Goal: Communication & Community: Share content

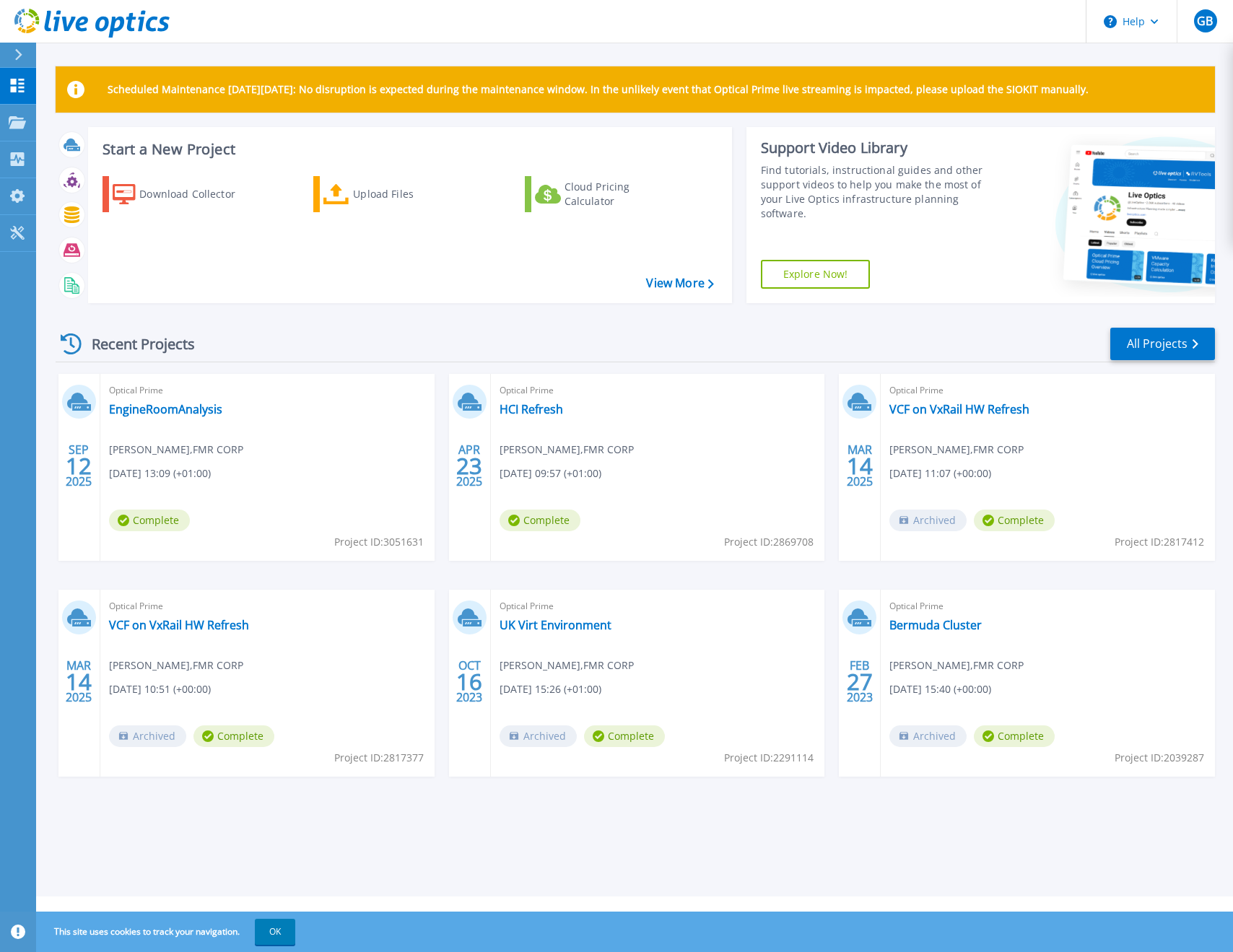
click at [307, 417] on div "Optical Prime EngineRoomAnalysis Gareth Brown , FMR CORP 09/12/2025, 13:09 (+01…" at bounding box center [267, 467] width 334 height 187
click at [179, 410] on link "EngineRoomAnalysis" at bounding box center [166, 409] width 114 height 15
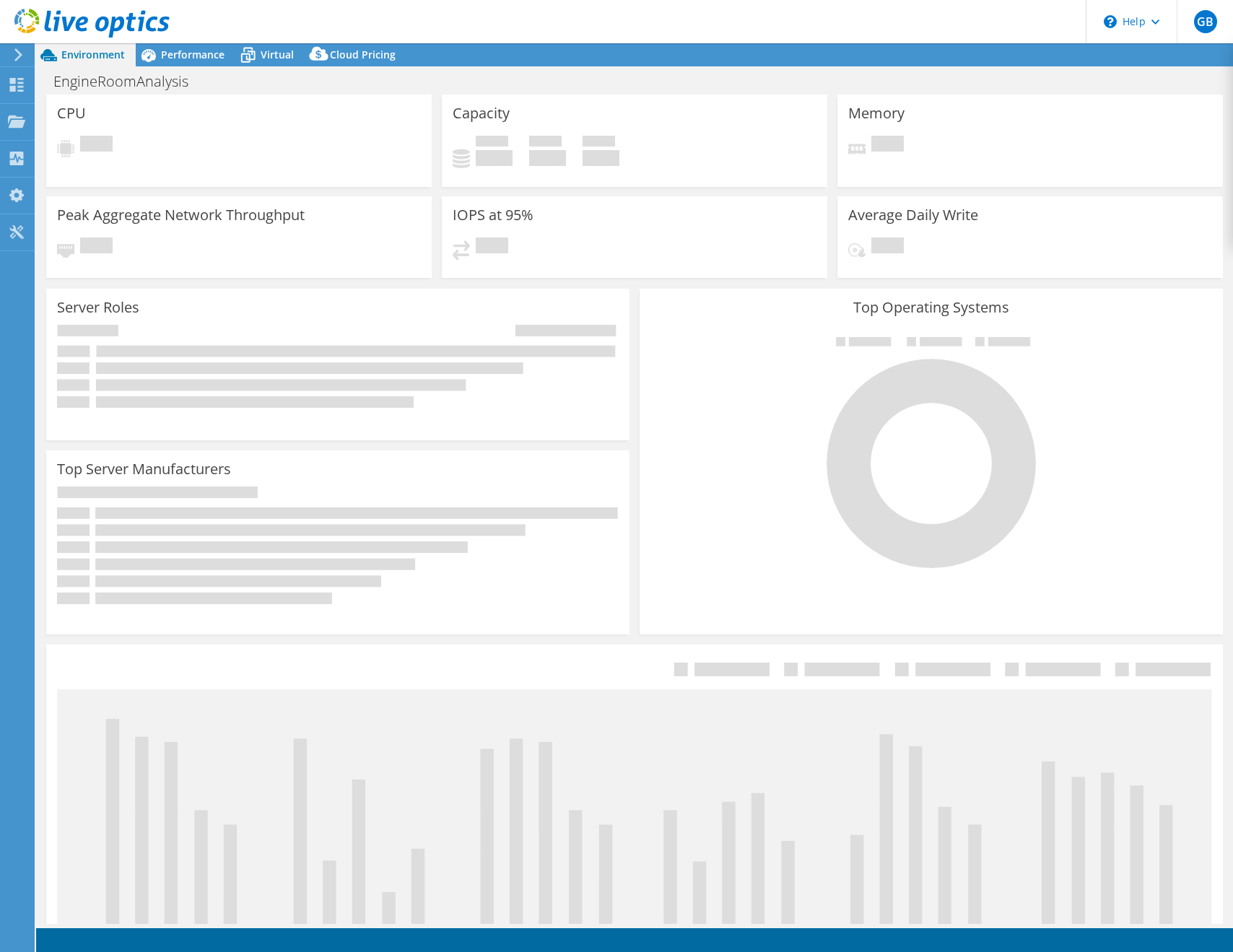
select select "USD"
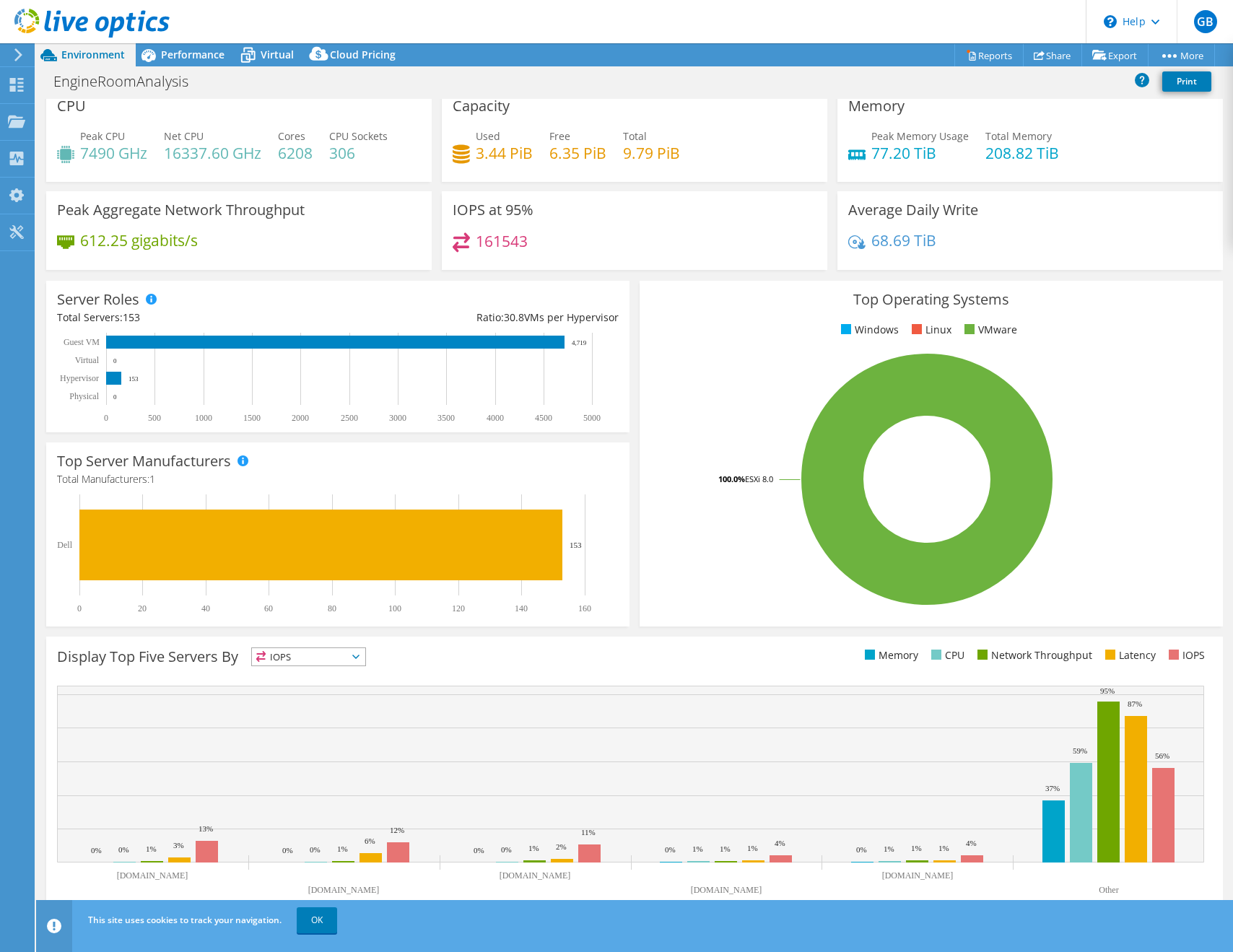
scroll to position [10, 0]
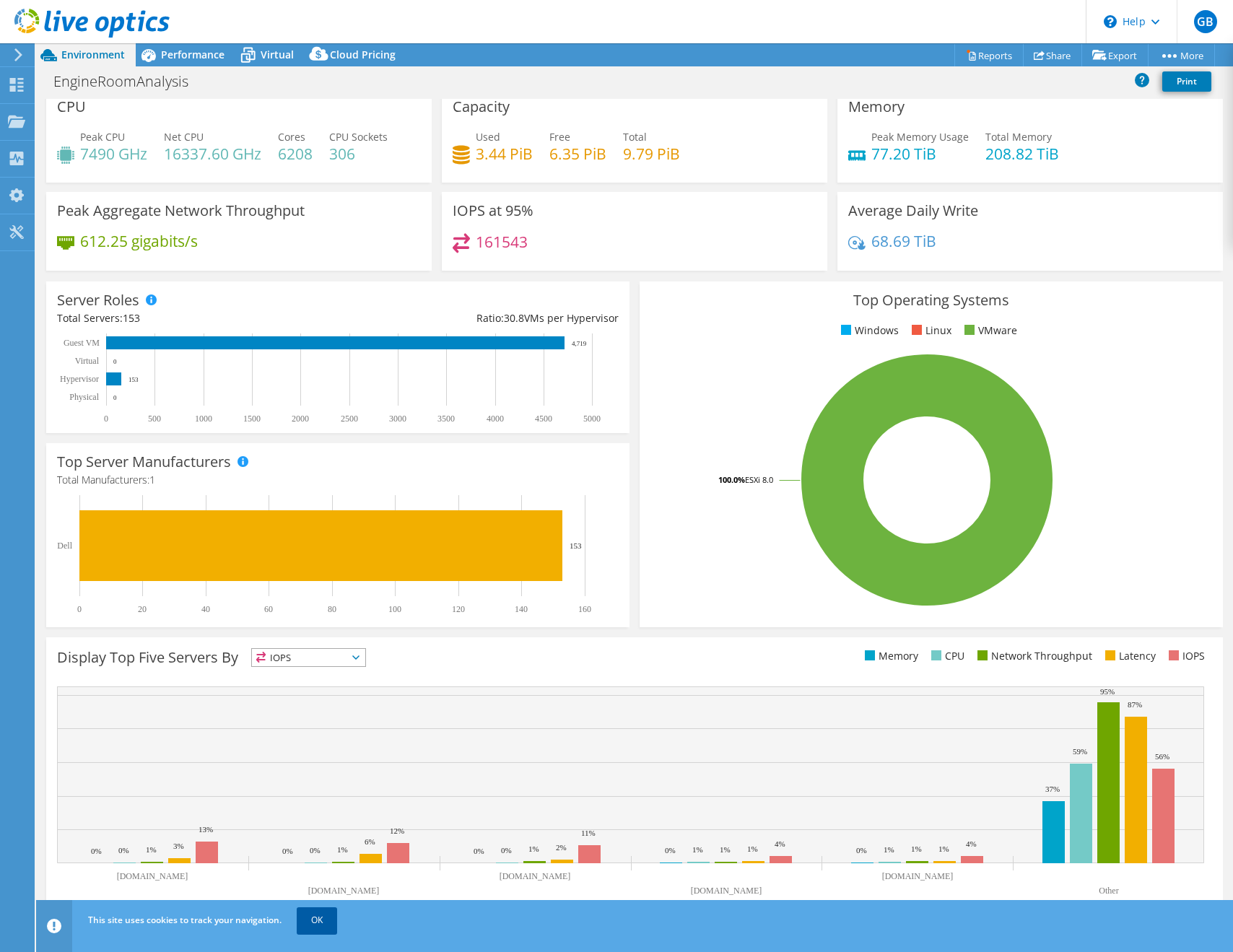
click at [320, 927] on link "OK" at bounding box center [316, 920] width 41 height 26
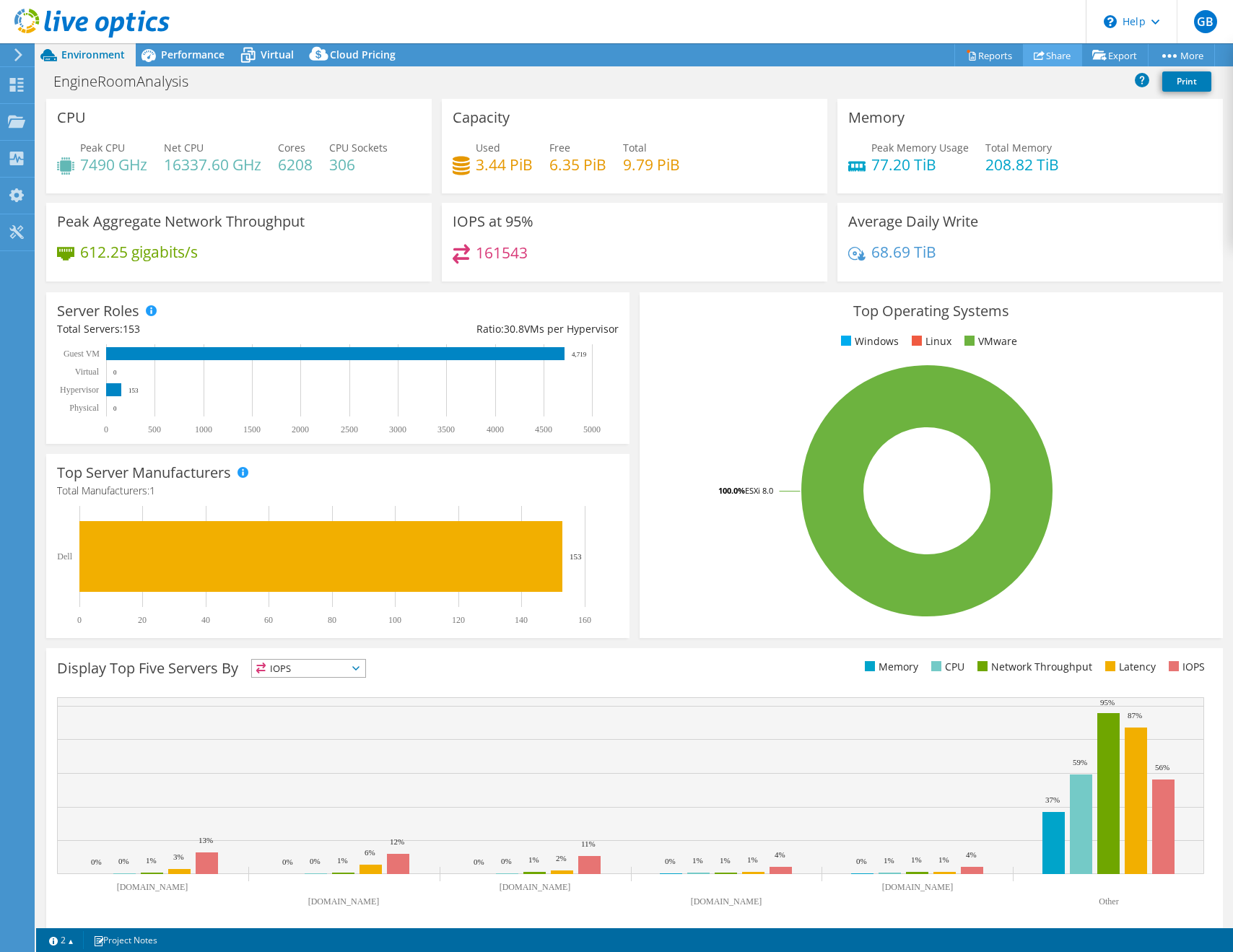
scroll to position [0, 0]
click at [1050, 56] on link "Share" at bounding box center [1052, 55] width 59 height 23
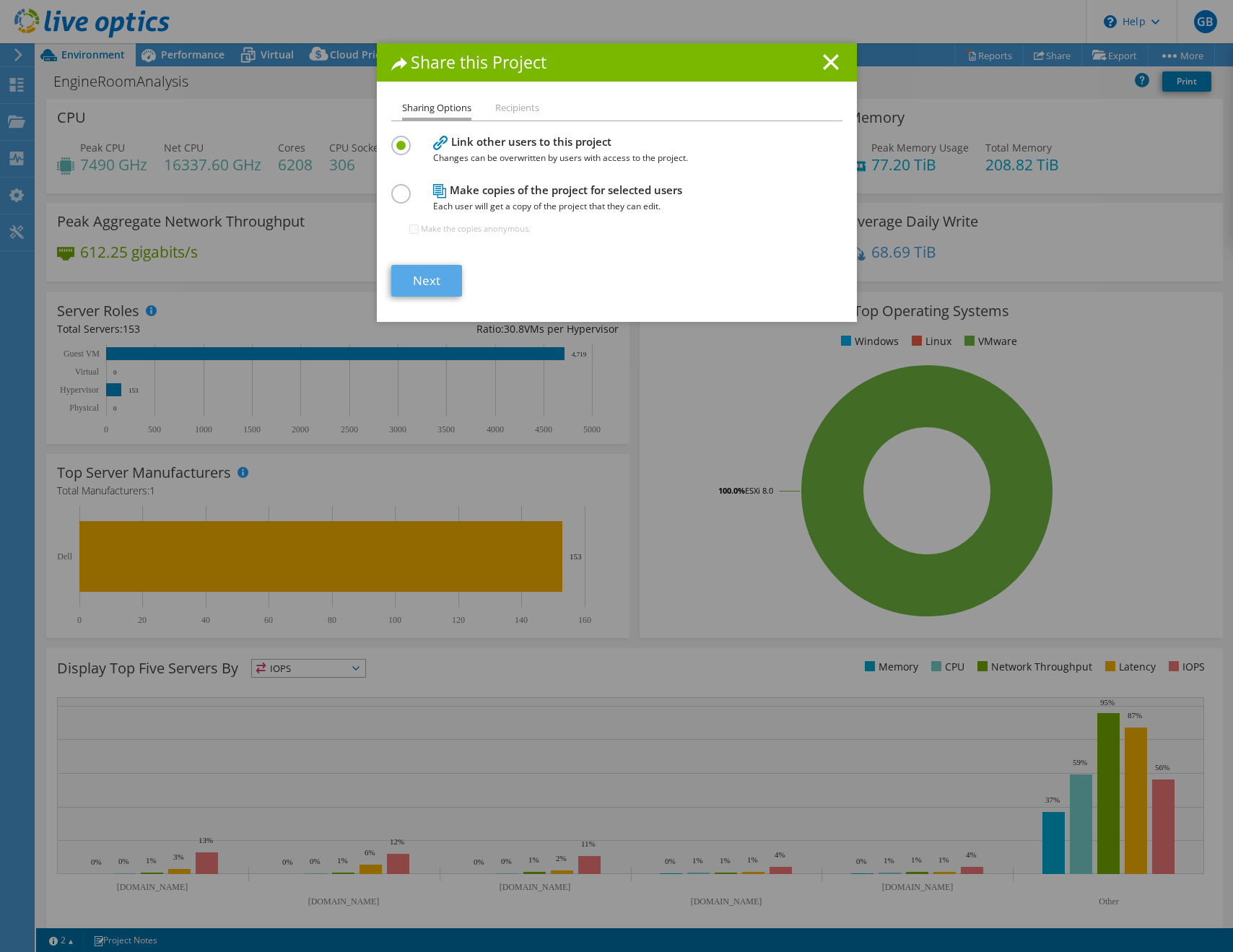
click at [429, 271] on link "Next" at bounding box center [427, 280] width 71 height 32
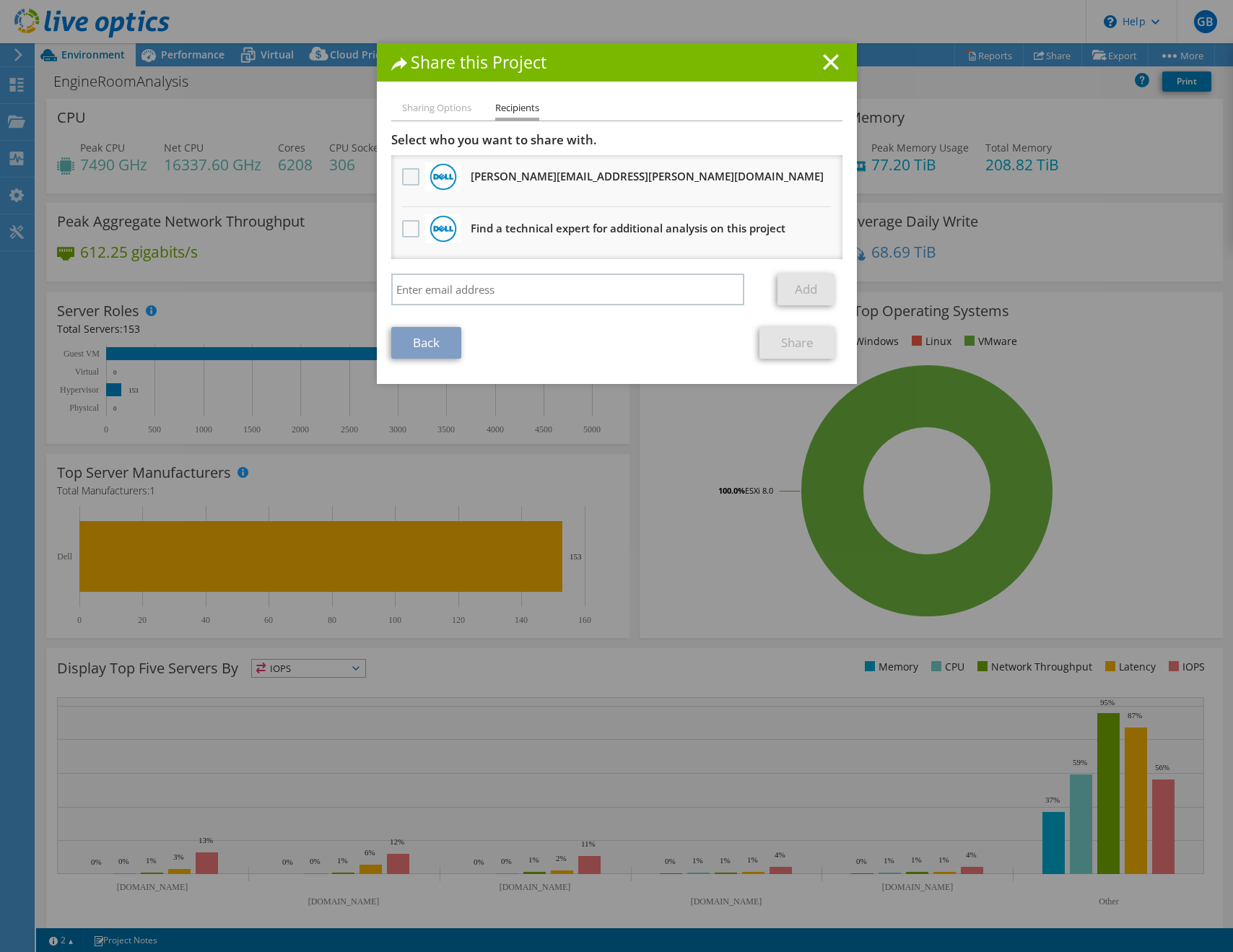
click at [402, 180] on label at bounding box center [413, 177] width 21 height 17
click at [0, 0] on input "checkbox" at bounding box center [0, 0] width 0 height 0
click at [787, 342] on link "Share" at bounding box center [797, 342] width 75 height 32
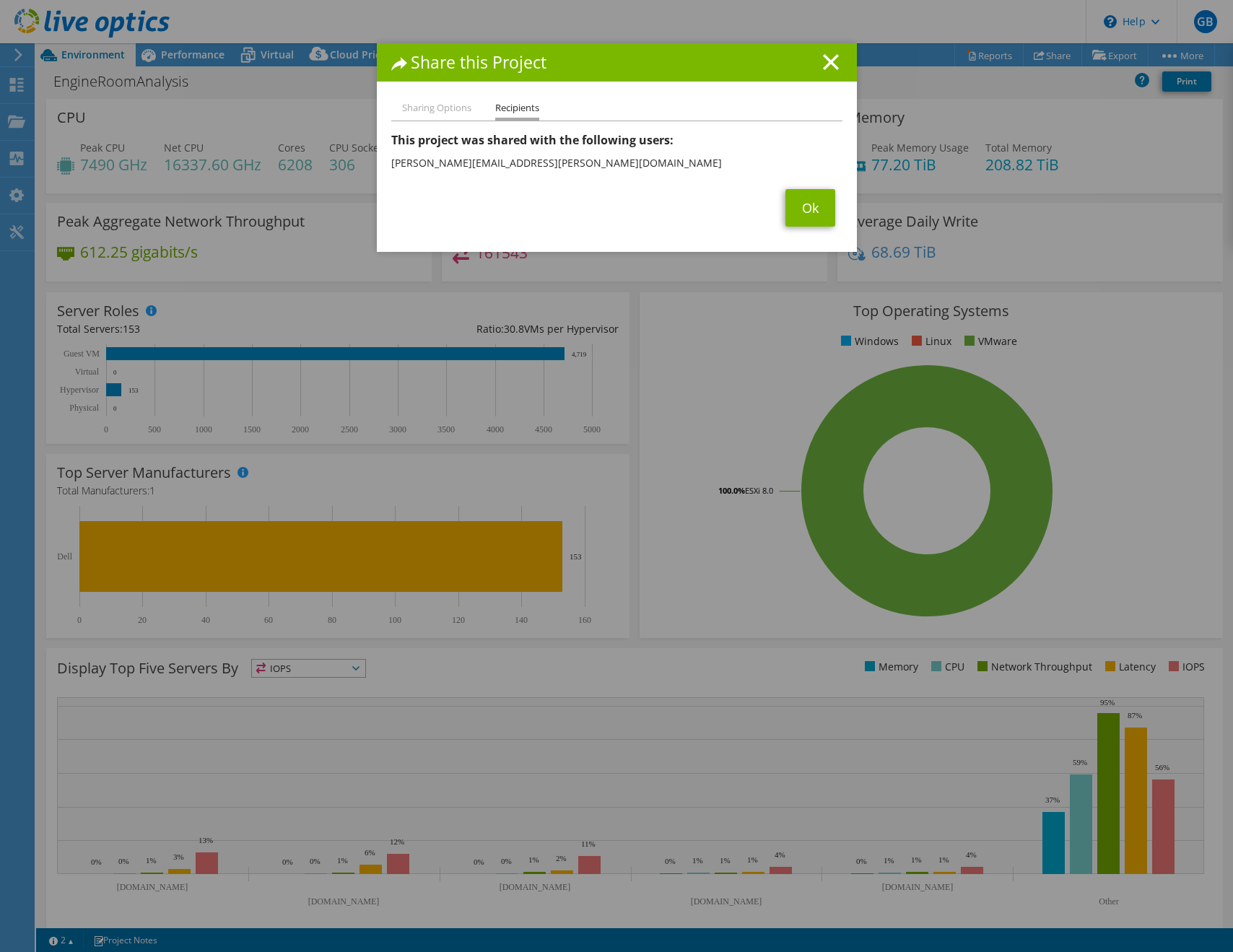
click at [780, 212] on span "Ok" at bounding box center [810, 207] width 64 height 37
click at [802, 207] on link "Ok" at bounding box center [810, 207] width 49 height 37
